Goal: Navigation & Orientation: Find specific page/section

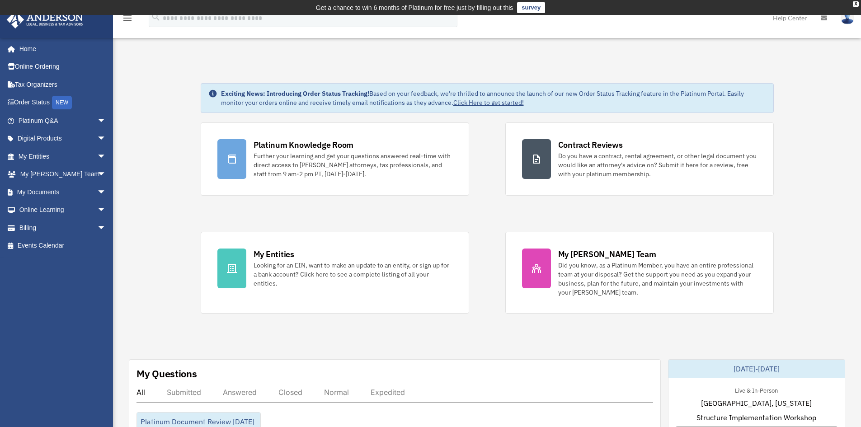
click at [79, 190] on link "My Documents arrow_drop_down" at bounding box center [62, 192] width 113 height 18
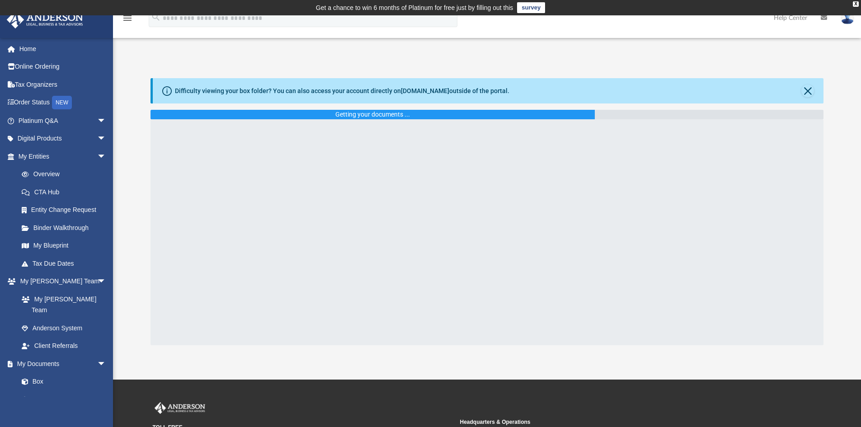
click at [65, 249] on link "My Blueprint" at bounding box center [64, 246] width 103 height 18
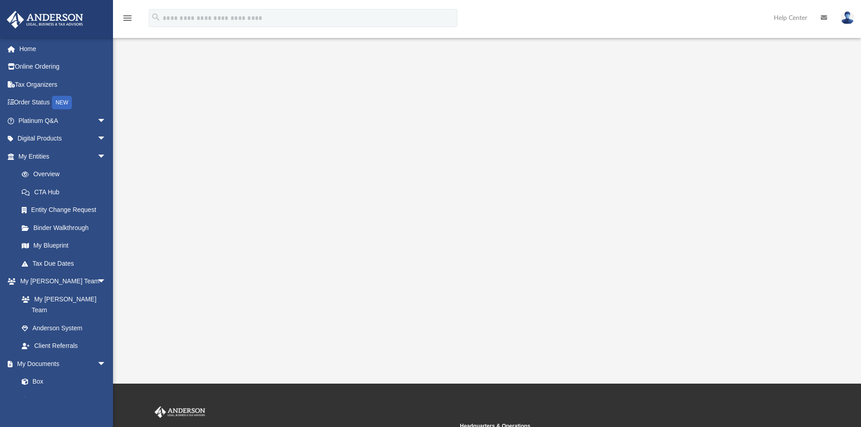
scroll to position [78, 0]
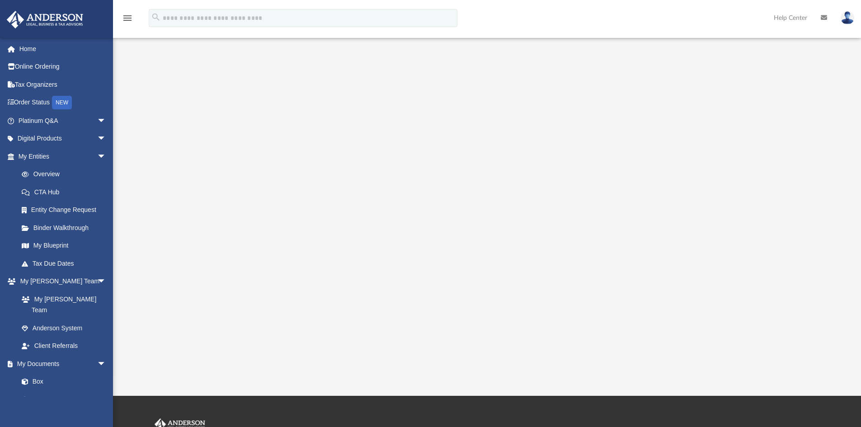
click at [97, 355] on span "arrow_drop_down" at bounding box center [106, 364] width 18 height 19
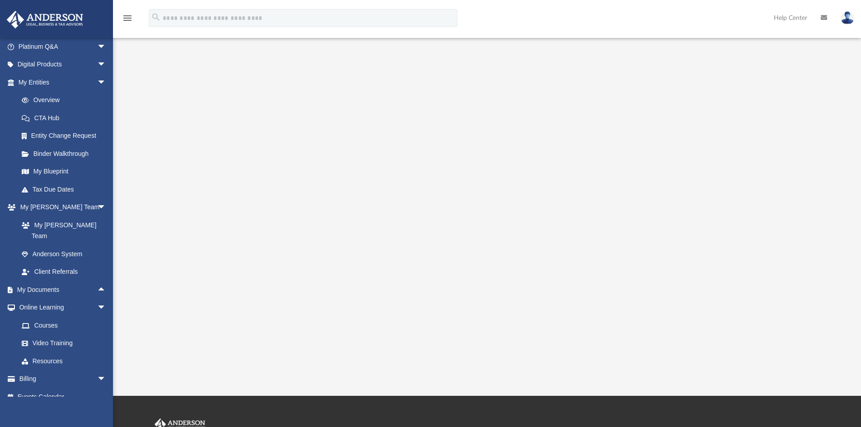
click at [97, 281] on span "arrow_drop_up" at bounding box center [106, 290] width 18 height 19
click at [41, 299] on link "Box" at bounding box center [62, 308] width 98 height 18
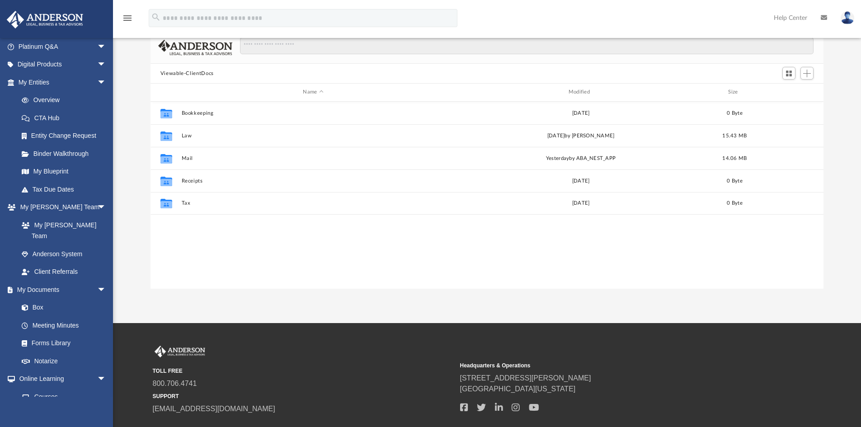
scroll to position [199, 666]
click at [201, 134] on button "Law" at bounding box center [312, 136] width 263 height 6
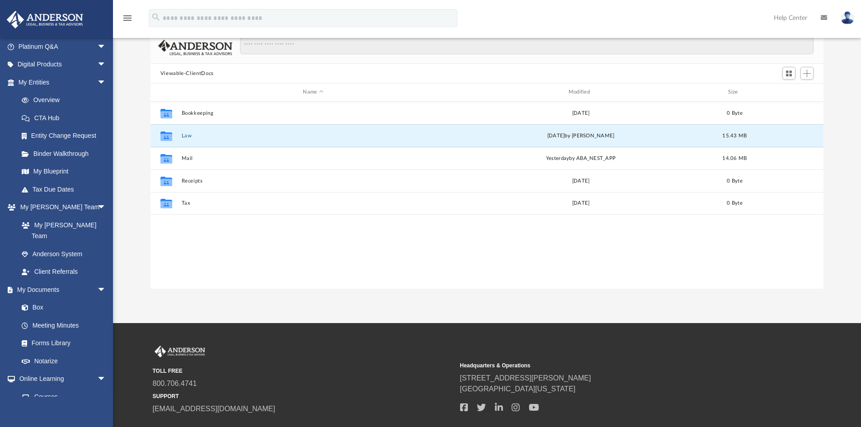
click at [201, 134] on button "Law" at bounding box center [312, 136] width 263 height 6
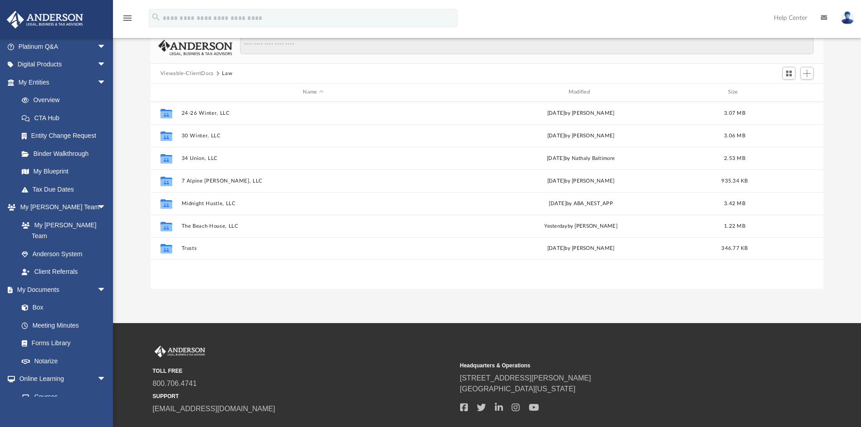
click at [67, 175] on link "My Blueprint" at bounding box center [64, 172] width 103 height 18
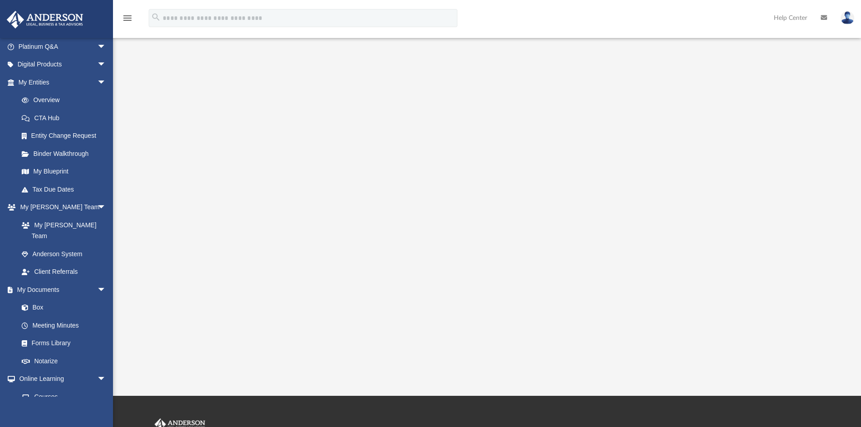
click at [73, 155] on link "Binder Walkthrough" at bounding box center [66, 154] width 107 height 18
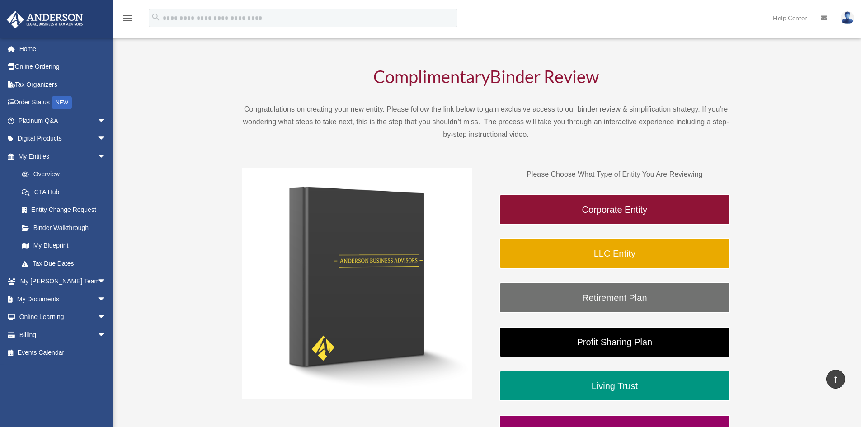
scroll to position [45, 0]
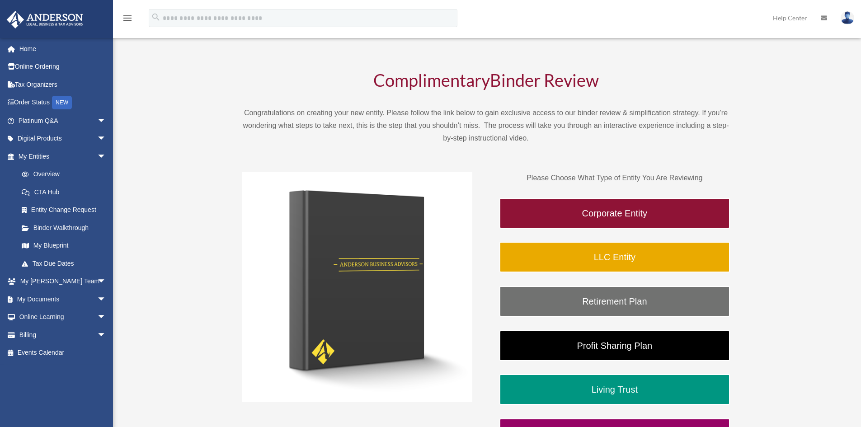
click at [60, 229] on link "Binder Walkthrough" at bounding box center [64, 228] width 103 height 18
click at [62, 246] on link "My Blueprint" at bounding box center [66, 246] width 107 height 18
